Goal: Check status: Check status

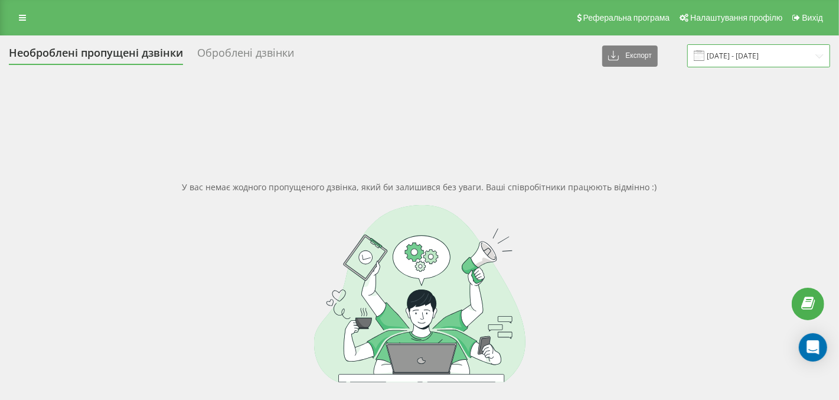
click at [760, 60] on input "18.08.2025 - 18.09.2025" at bounding box center [759, 55] width 143 height 23
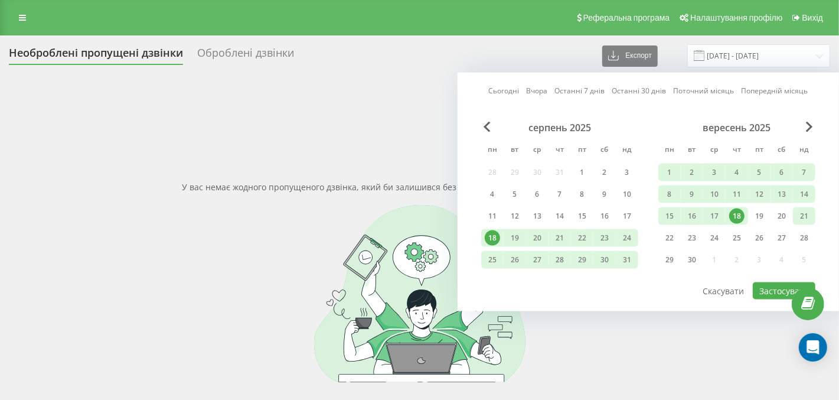
click at [804, 215] on div "21" at bounding box center [804, 216] width 15 height 15
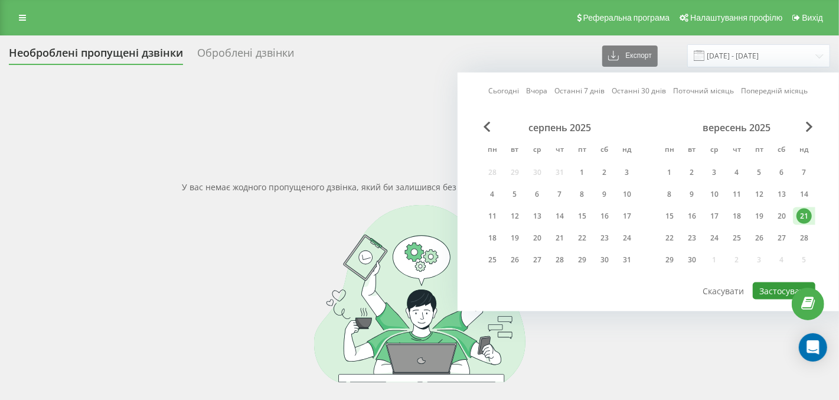
click at [771, 287] on button "Застосувати" at bounding box center [784, 290] width 63 height 17
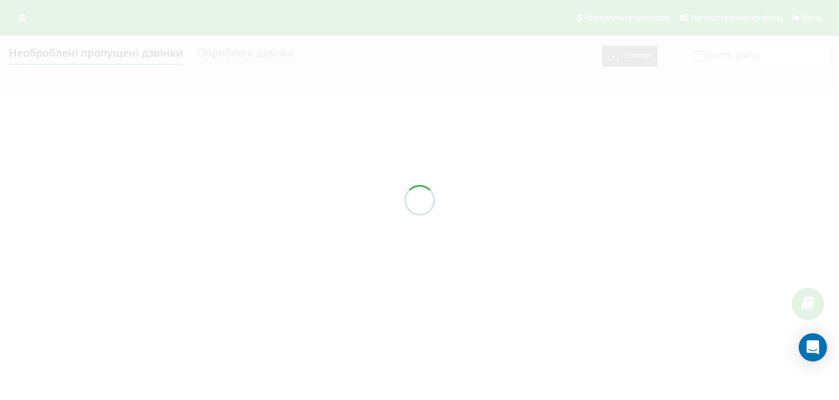
type input "21.09.2025 - 21.09.2025"
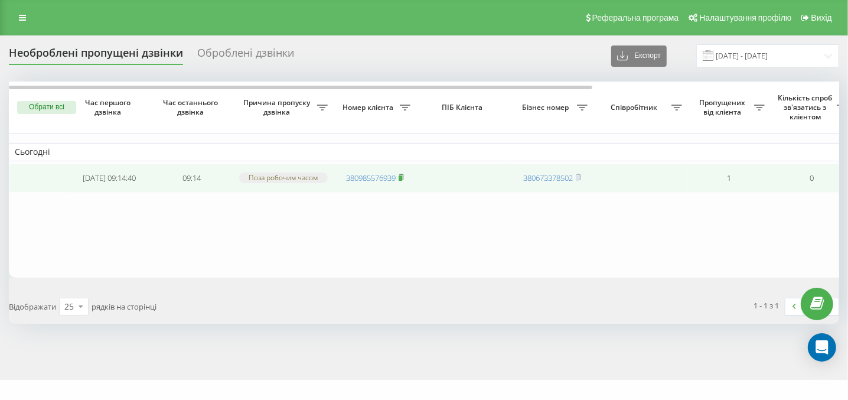
click at [402, 176] on rect at bounding box center [401, 177] width 4 height 5
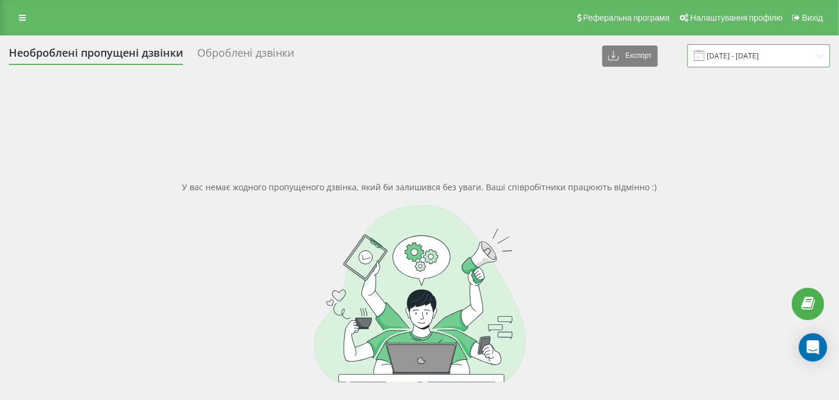
click at [749, 57] on input "[DATE] - [DATE]" at bounding box center [759, 55] width 143 height 23
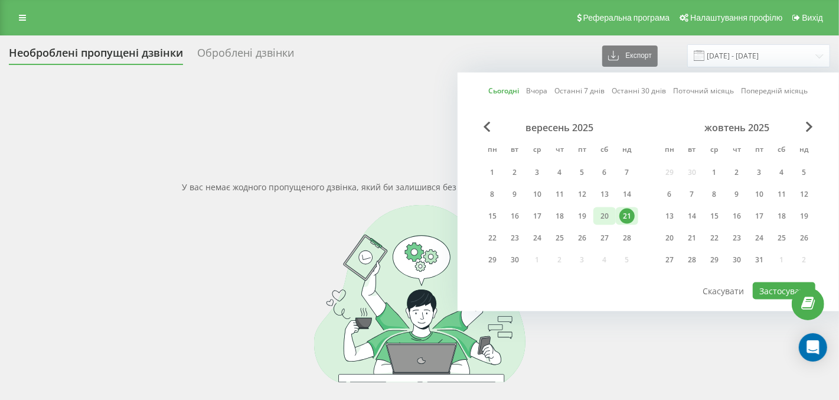
click at [606, 212] on div "20" at bounding box center [604, 216] width 15 height 15
click at [619, 217] on div "21" at bounding box center [627, 216] width 22 height 18
click at [790, 288] on button "Застосувати" at bounding box center [784, 290] width 63 height 17
type input "[DATE] - [DATE]"
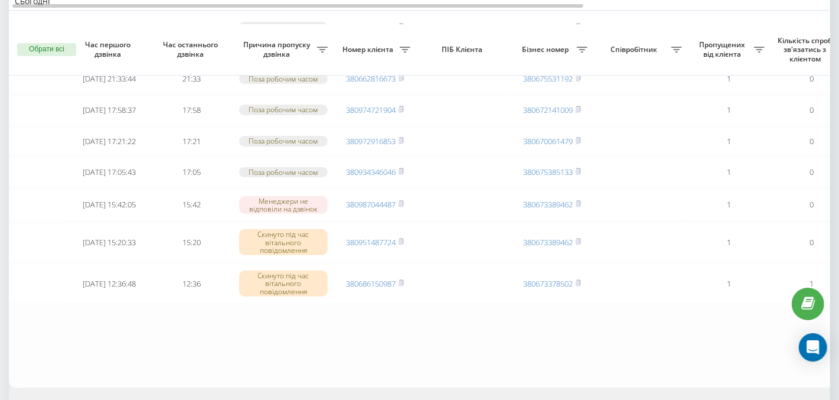
scroll to position [177, 0]
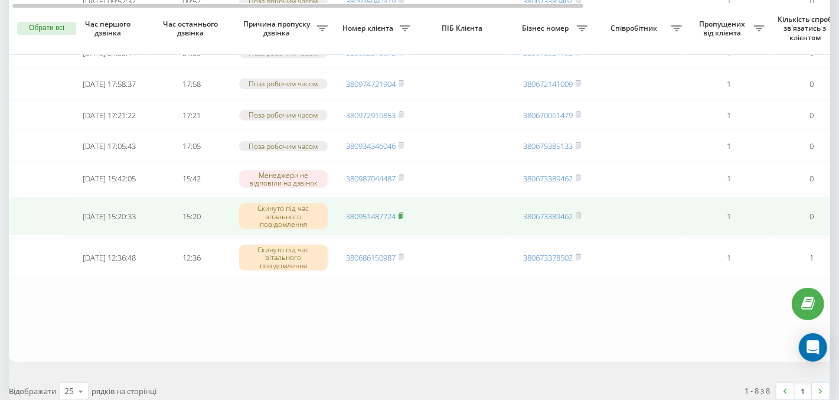
click at [404, 219] on icon at bounding box center [401, 215] width 5 height 7
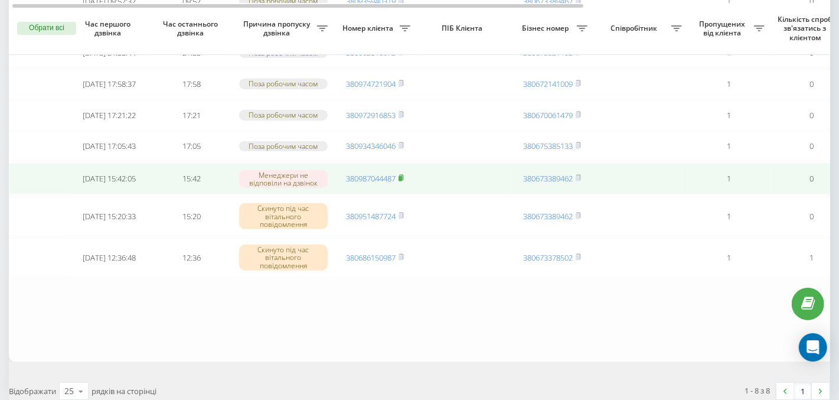
click at [402, 181] on rect at bounding box center [401, 178] width 4 height 5
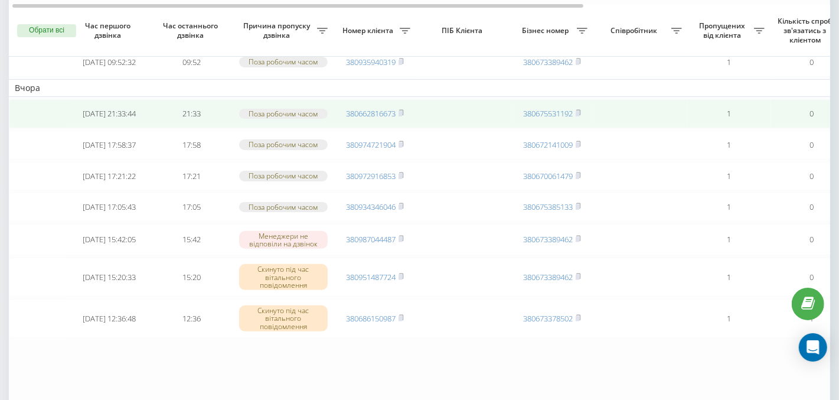
scroll to position [118, 0]
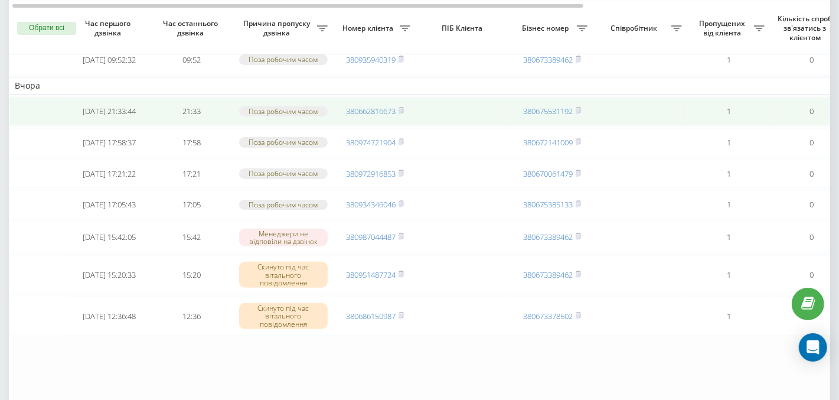
click at [644, 126] on td at bounding box center [641, 111] width 95 height 29
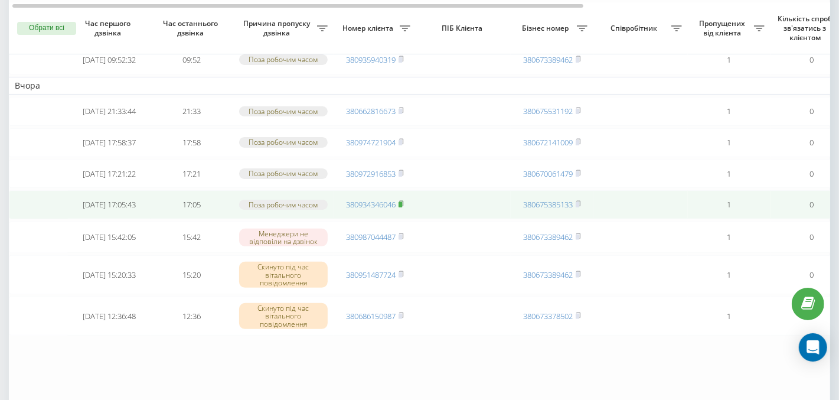
click at [402, 207] on icon at bounding box center [401, 203] width 5 height 7
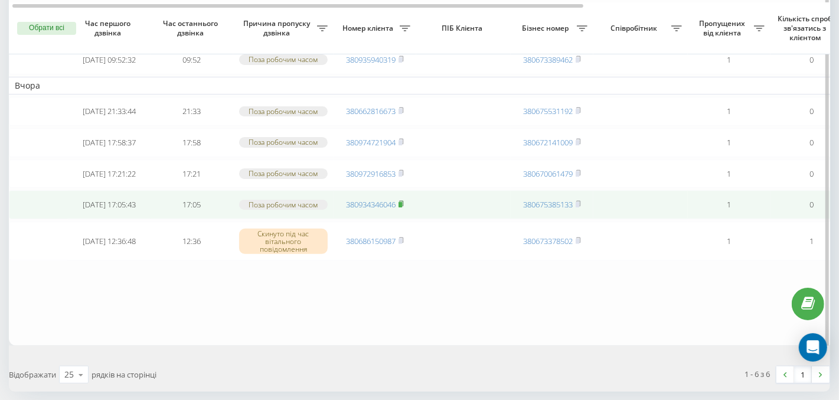
click at [404, 207] on icon at bounding box center [401, 203] width 5 height 7
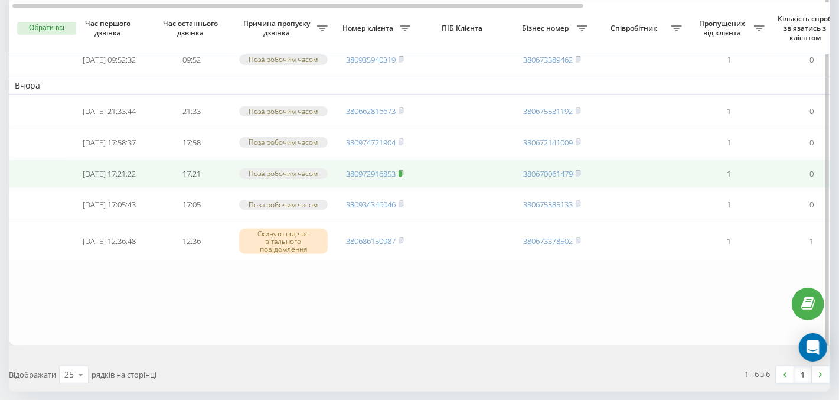
click at [401, 176] on rect at bounding box center [401, 173] width 4 height 5
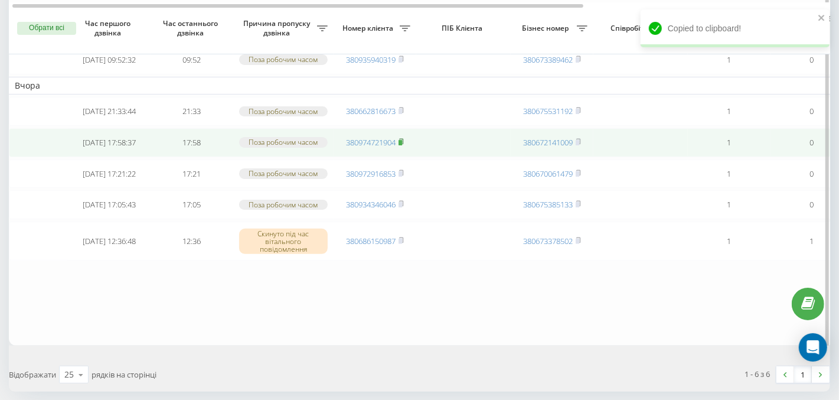
click at [401, 145] on rect at bounding box center [401, 142] width 4 height 5
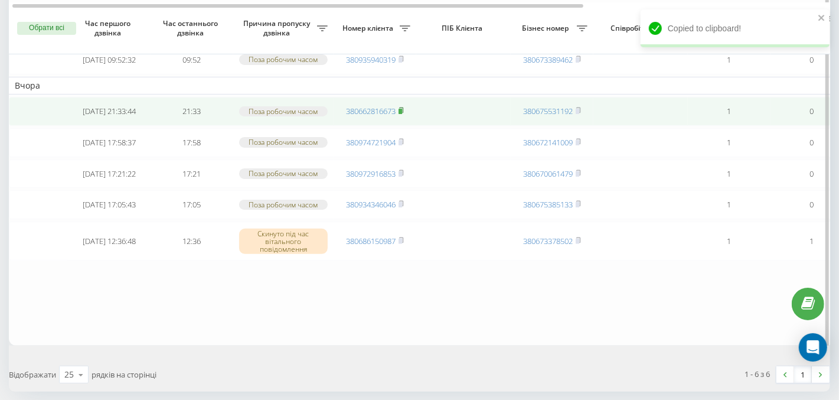
click at [402, 114] on rect at bounding box center [401, 111] width 4 height 5
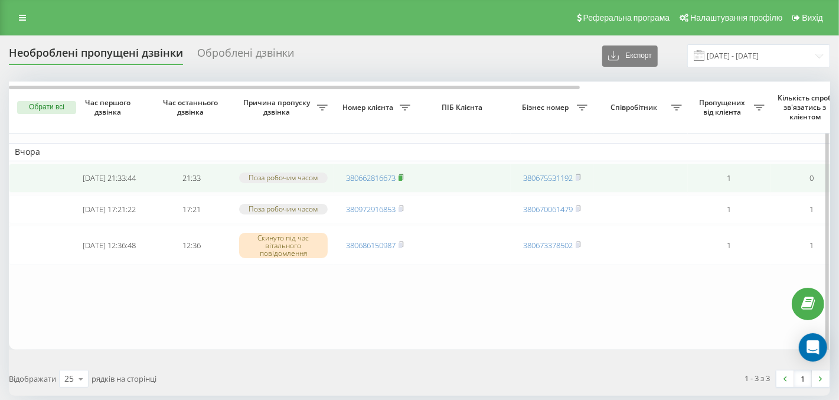
click at [402, 176] on rect at bounding box center [401, 177] width 4 height 5
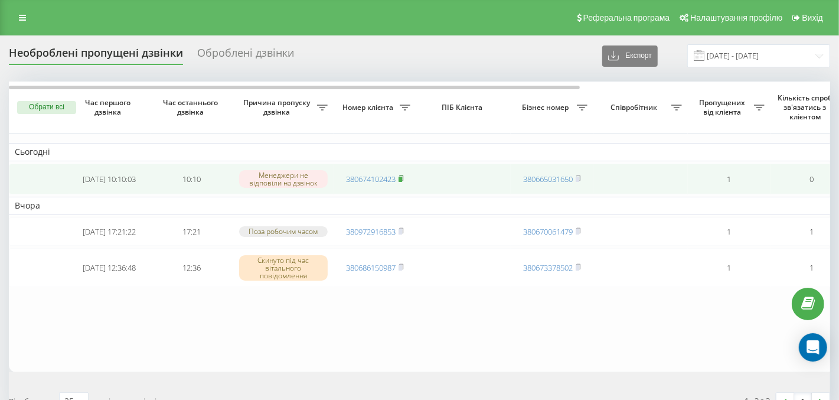
click at [402, 180] on rect at bounding box center [401, 179] width 4 height 5
